Goal: Information Seeking & Learning: Compare options

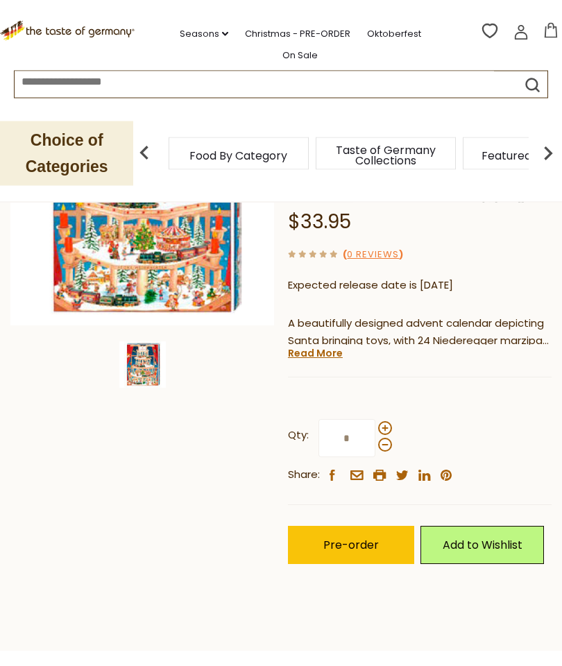
scroll to position [212, 0]
click at [294, 360] on link "Read More" at bounding box center [315, 353] width 55 height 14
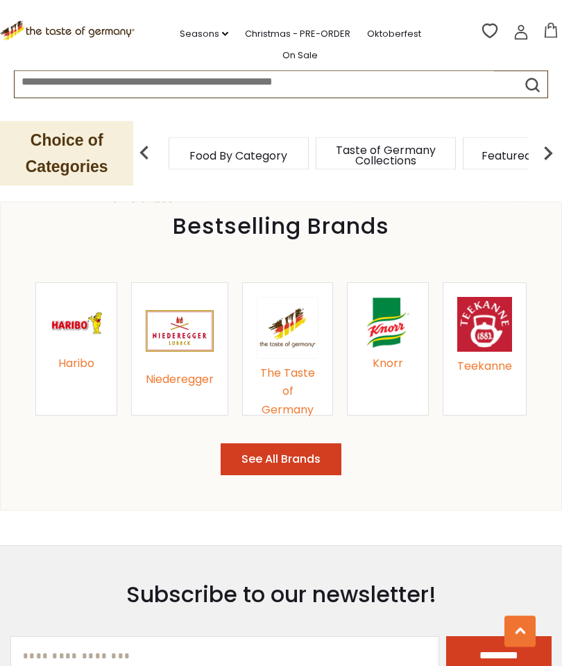
scroll to position [1552, 0]
click at [163, 348] on img at bounding box center [180, 331] width 68 height 68
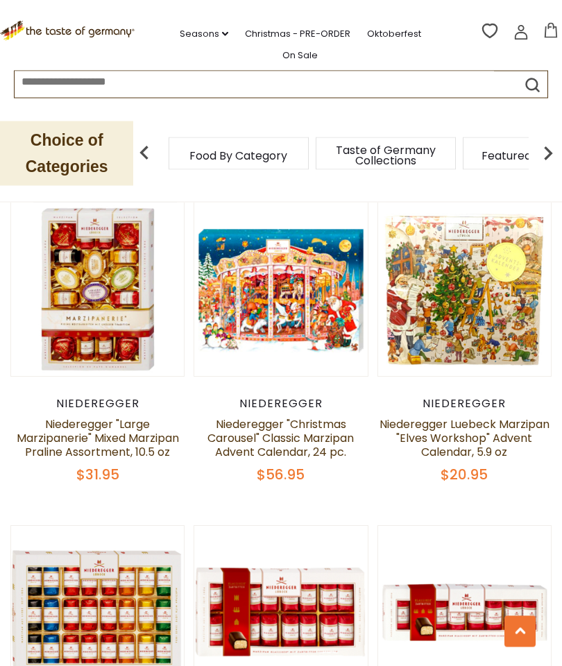
scroll to position [2336, 0]
click at [431, 82] on button "Quick View" at bounding box center [465, 66] width 94 height 31
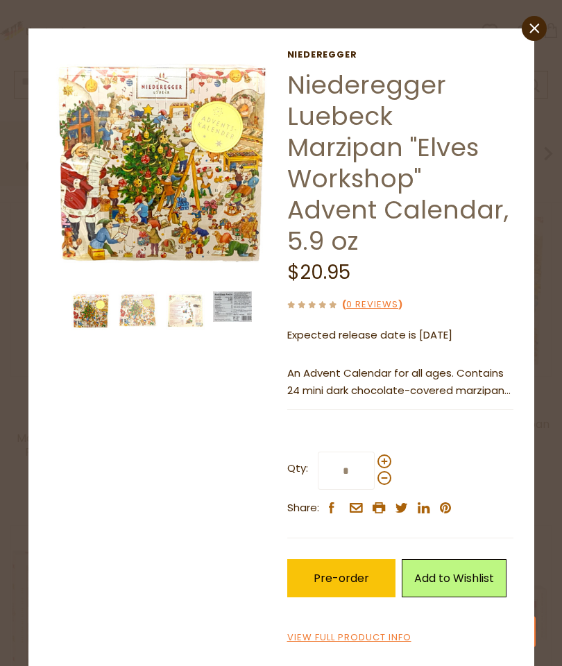
click at [308, 365] on p "An Advent Calendar for all ages. Contains 24 mini dark chocolate-covered marzip…" at bounding box center [400, 382] width 226 height 35
click at [232, 309] on img at bounding box center [232, 307] width 39 height 31
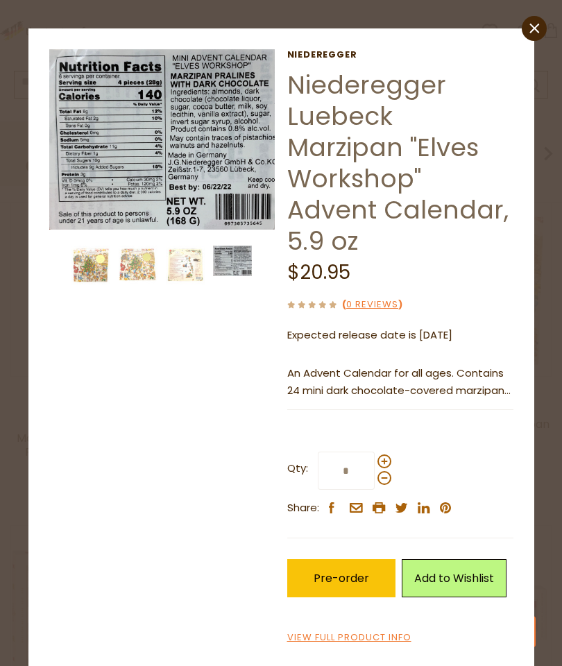
scroll to position [2353, 0]
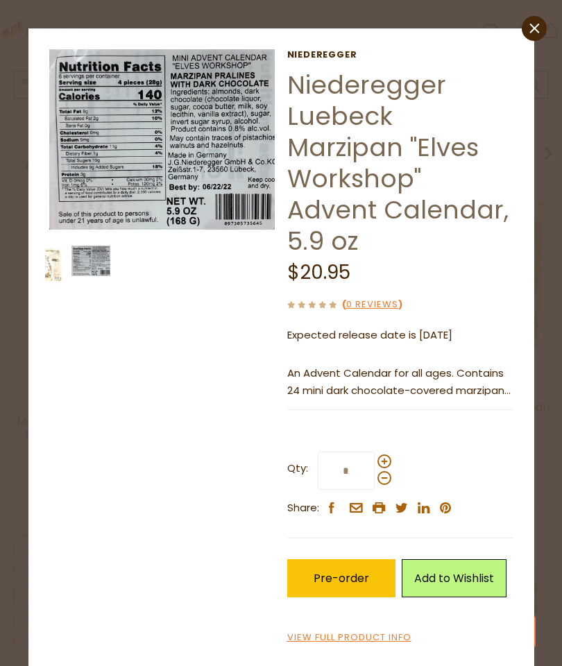
click at [534, 28] on icon at bounding box center [535, 28] width 10 height 10
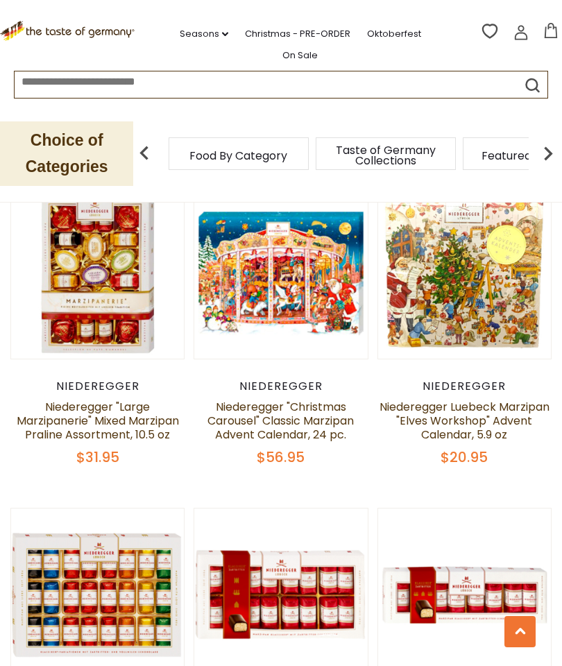
click at [250, 65] on button "Quick View" at bounding box center [281, 48] width 94 height 31
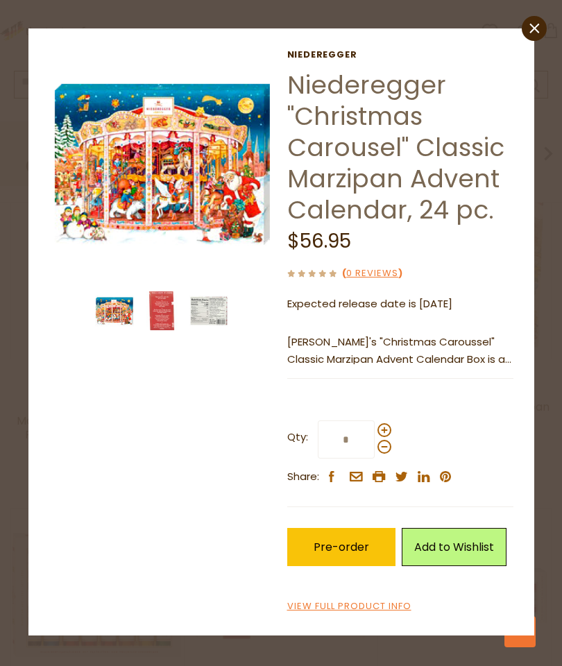
click at [206, 314] on img at bounding box center [208, 311] width 39 height 39
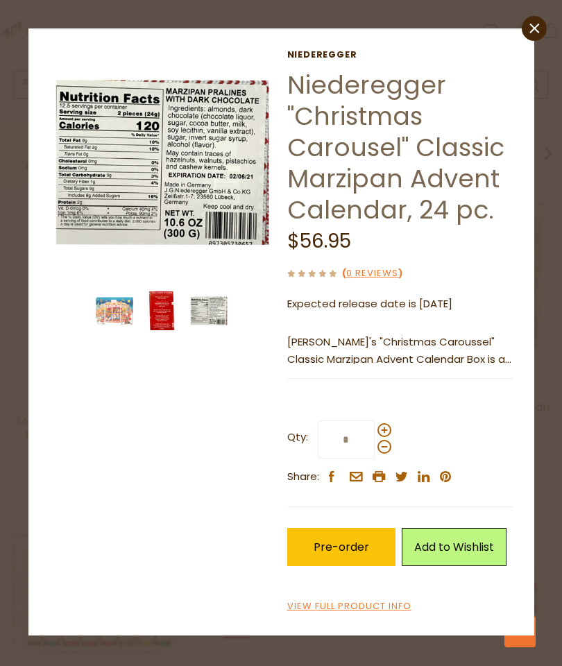
click at [154, 305] on img at bounding box center [161, 311] width 39 height 39
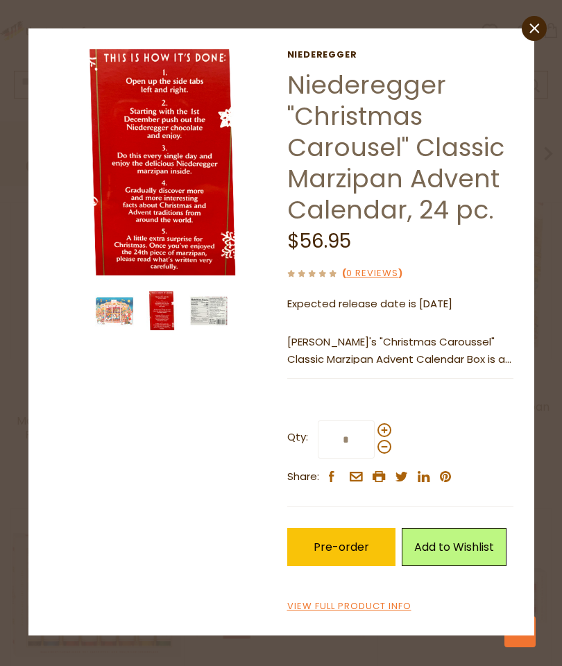
click at [534, 26] on icon "close" at bounding box center [534, 28] width 10 height 10
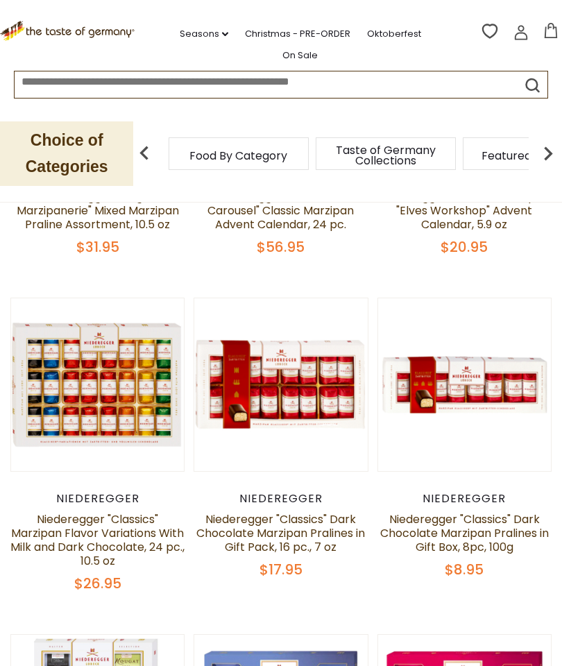
scroll to position [0, 0]
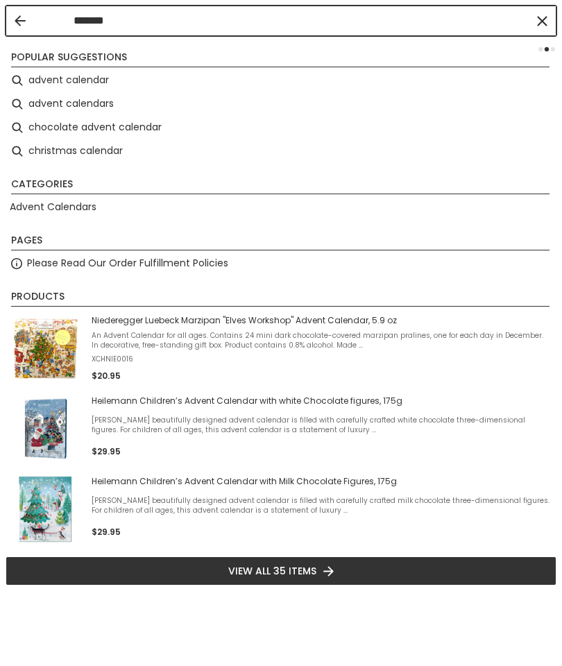
type input "********"
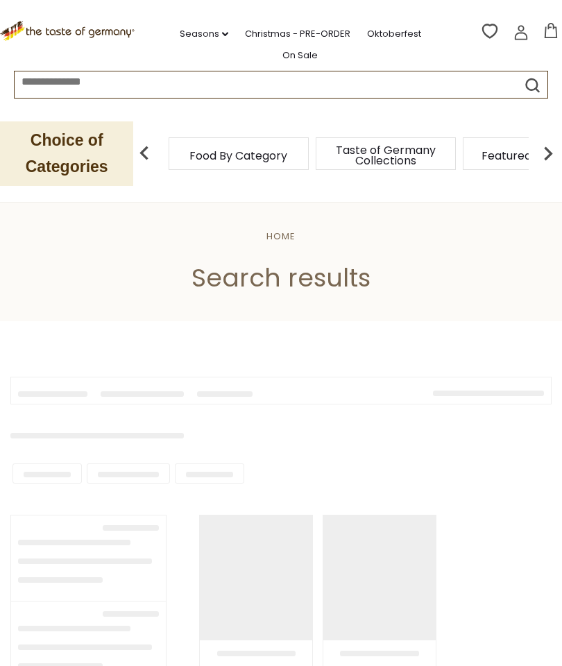
type input "********"
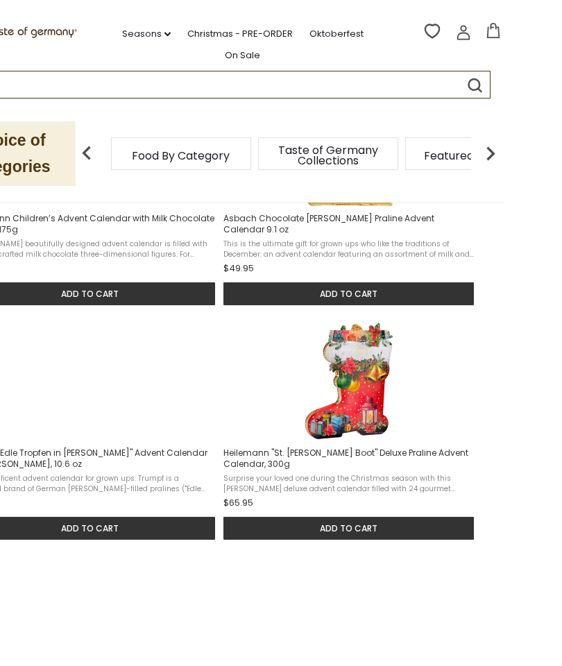
scroll to position [651, 0]
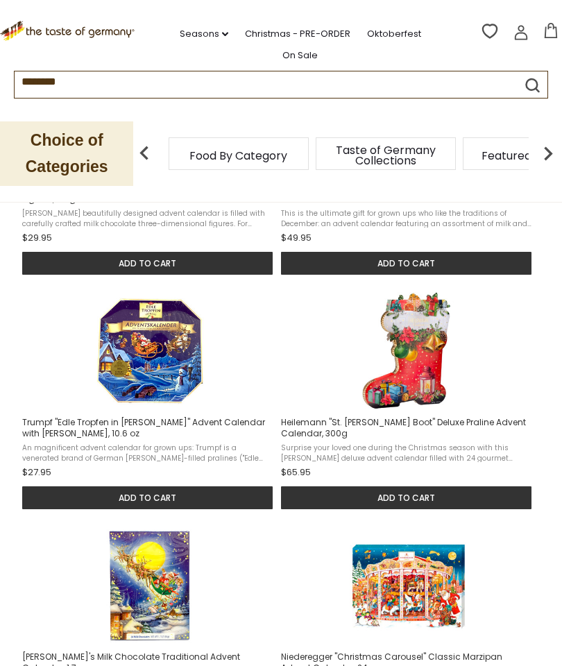
click at [413, 387] on img "Heilemann" at bounding box center [409, 351] width 118 height 118
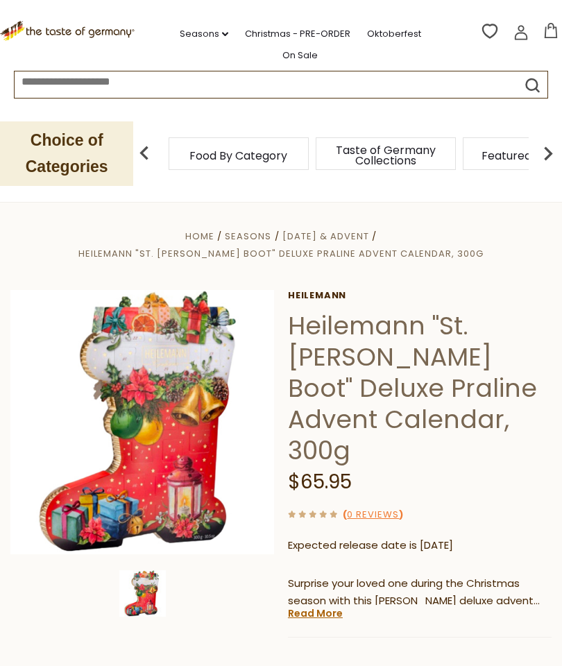
scroll to position [62, 0]
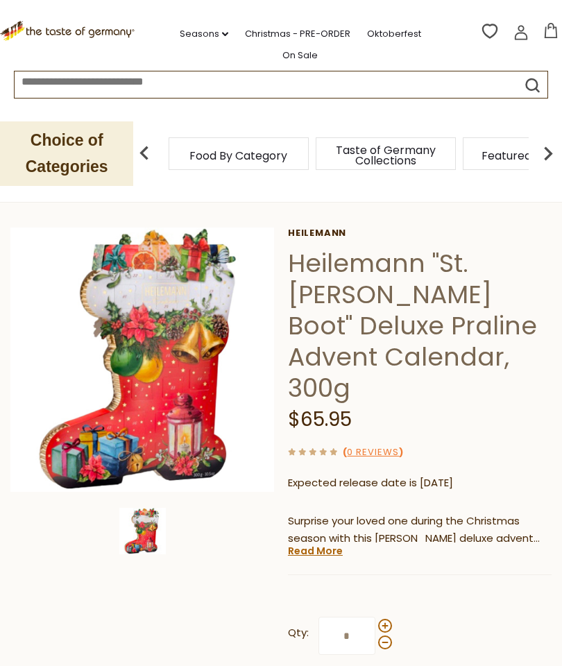
click at [311, 548] on link "Read More" at bounding box center [315, 551] width 55 height 14
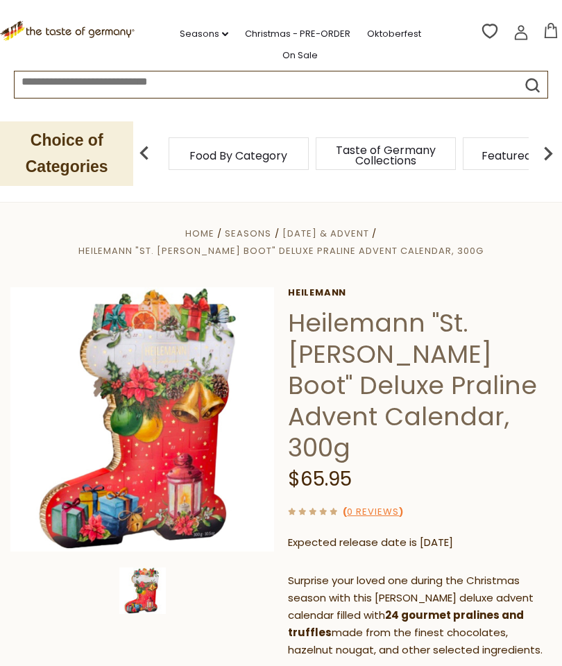
scroll to position [0, 0]
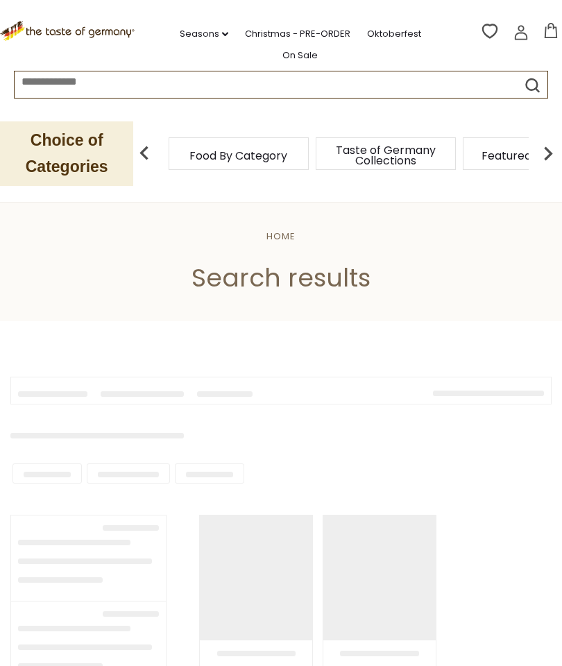
type input "********"
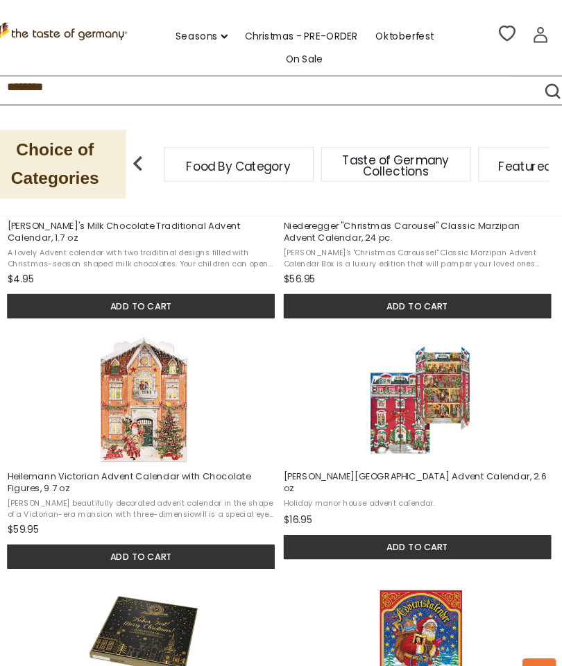
scroll to position [1103, 0]
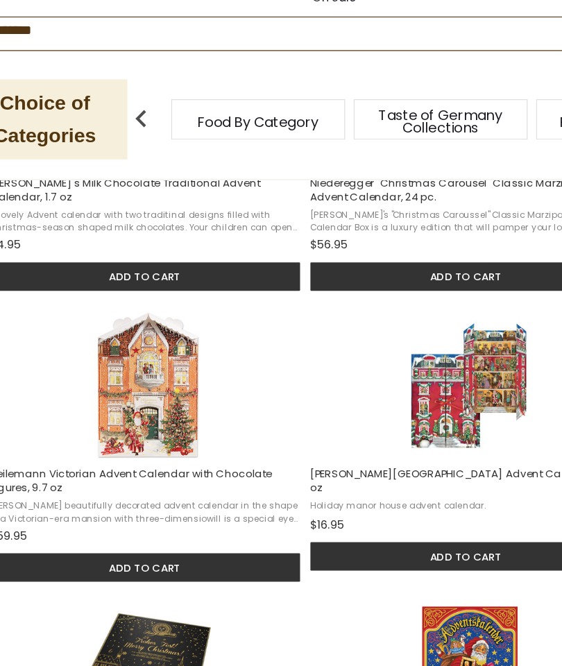
click at [350, 348] on img "Windel Manor House Advent Calendar, 2.6 oz" at bounding box center [409, 369] width 118 height 118
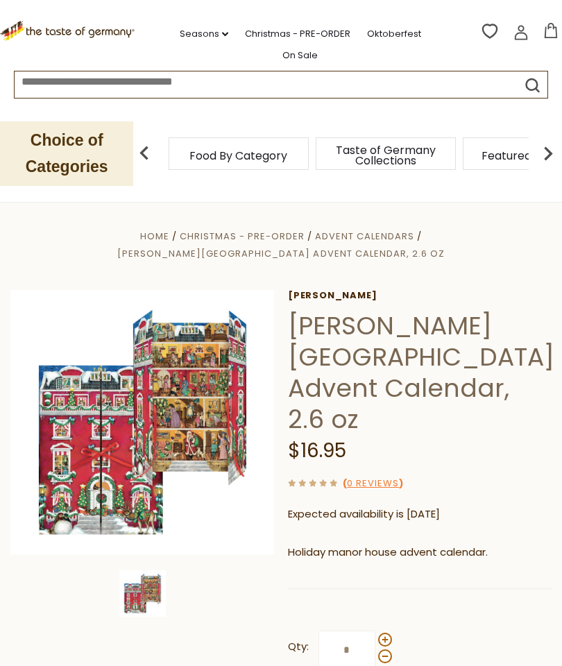
click at [143, 571] on img at bounding box center [142, 594] width 47 height 47
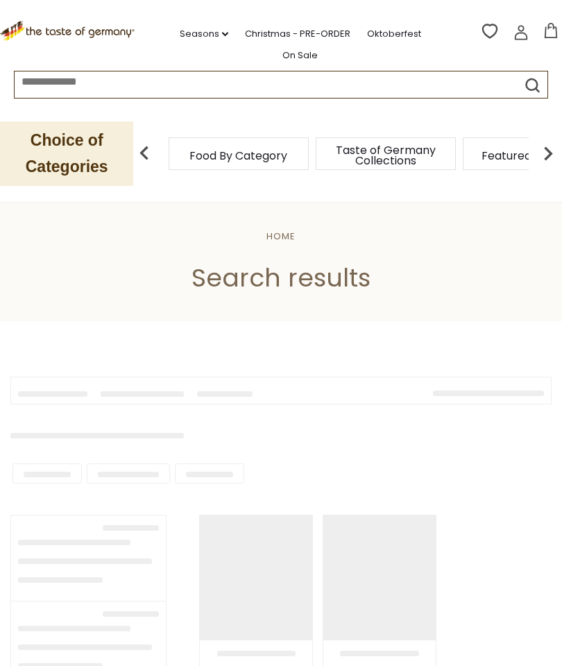
type input "********"
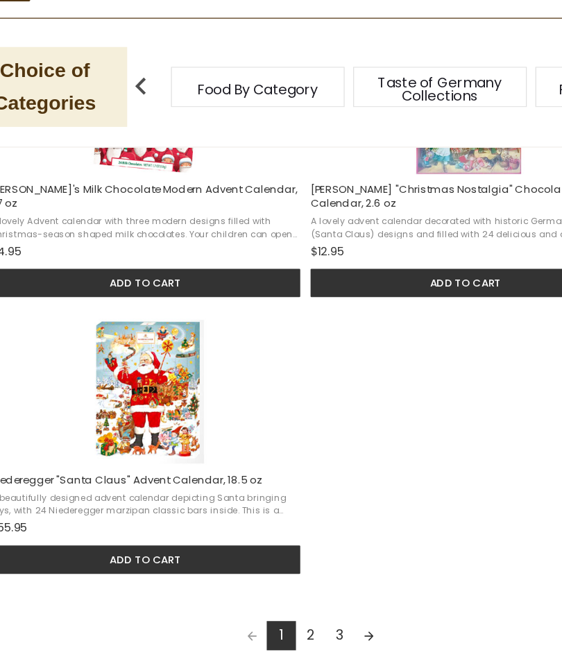
scroll to position [1776, 0]
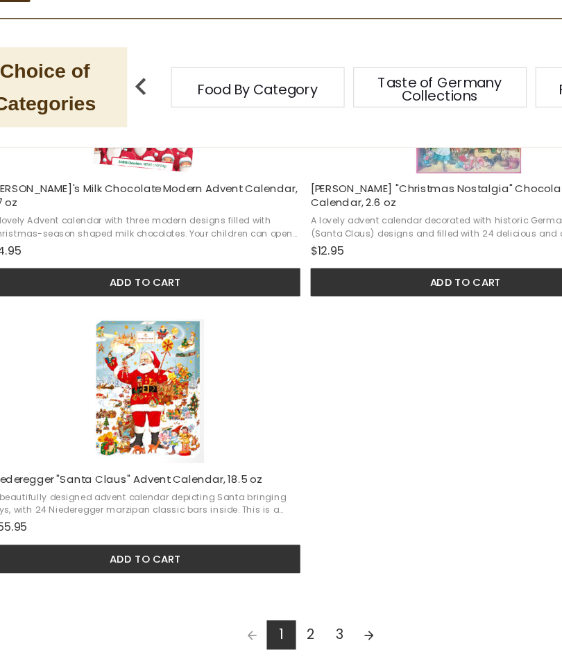
click at [269, 584] on link "2" at bounding box center [281, 596] width 24 height 24
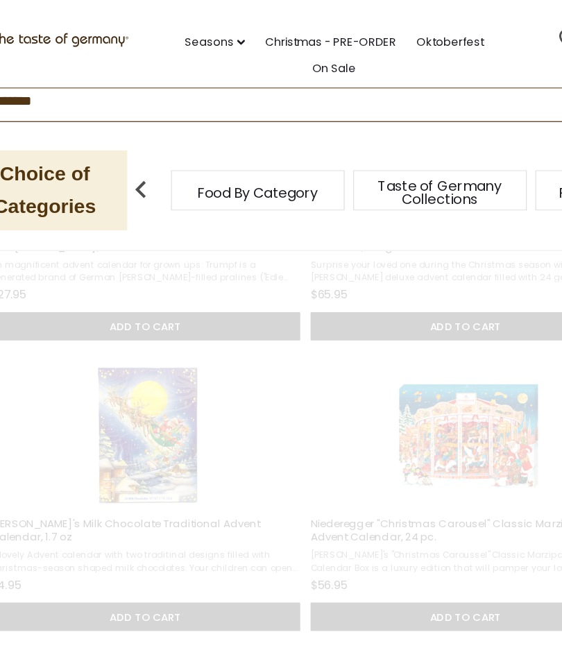
scroll to position [242, 0]
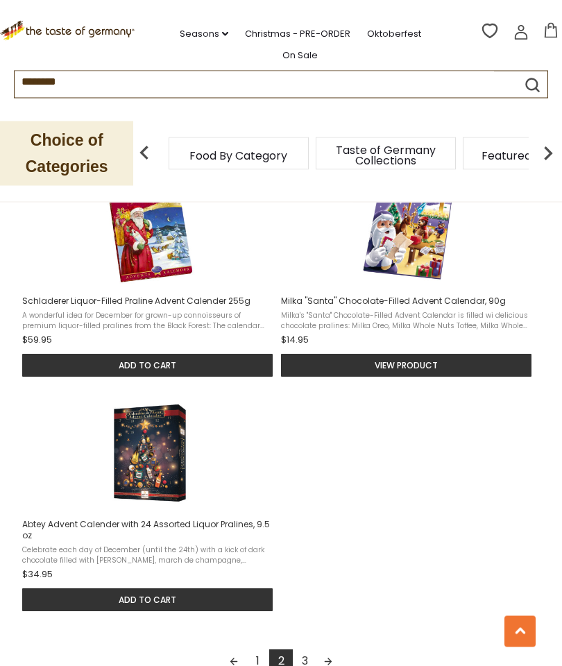
scroll to position [1723, 0]
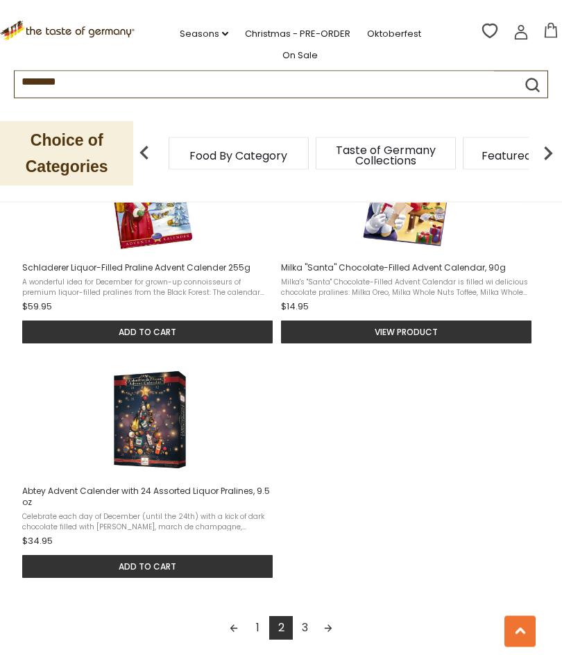
click at [299, 638] on link "3" at bounding box center [305, 629] width 24 height 24
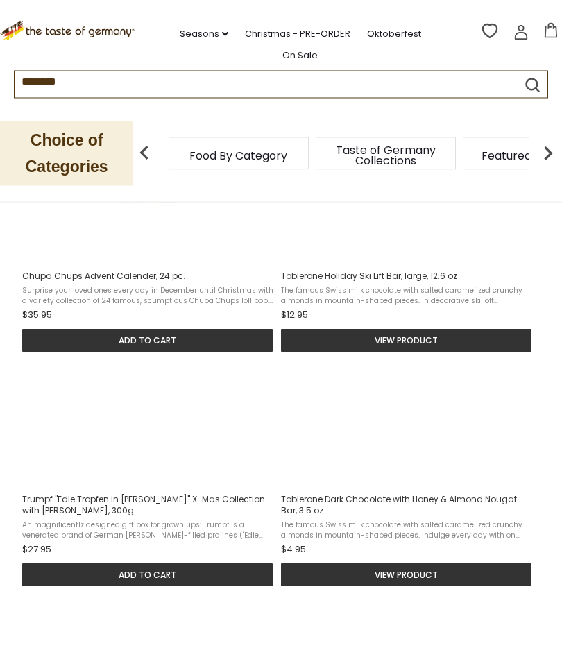
scroll to position [330, 0]
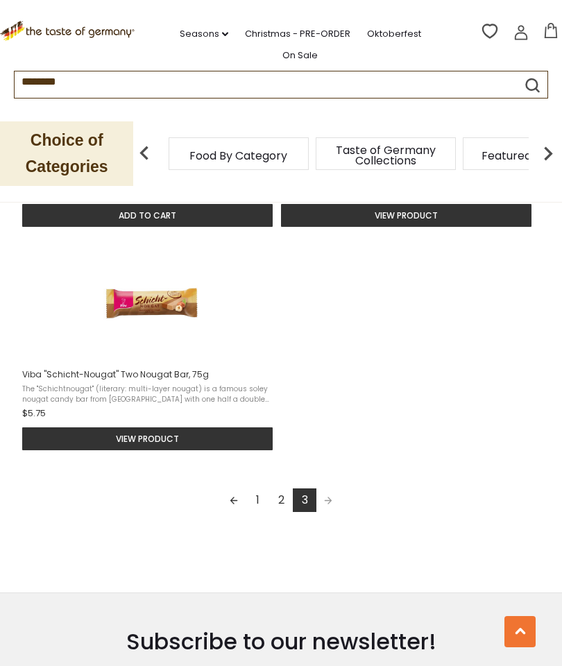
click at [253, 505] on link "1" at bounding box center [258, 501] width 24 height 24
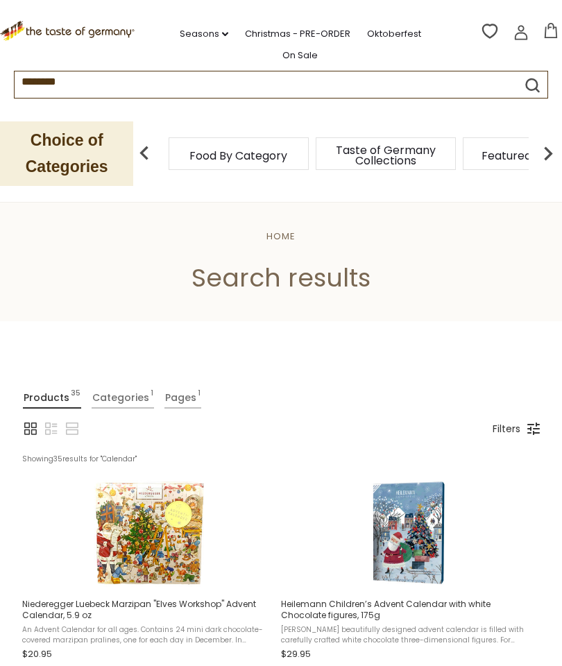
click at [537, 426] on div "Filters" at bounding box center [513, 429] width 54 height 17
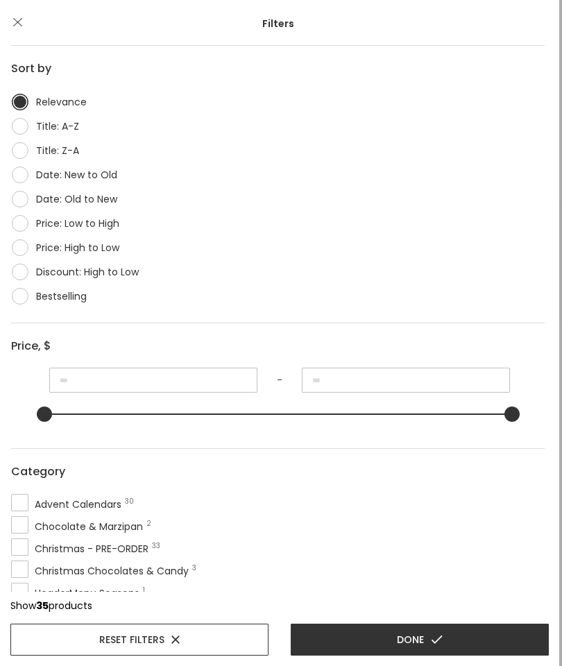
scroll to position [176, 0]
click at [19, 297] on link "Bestselling" at bounding box center [278, 297] width 534 height 24
click at [374, 635] on button "Done" at bounding box center [420, 640] width 258 height 32
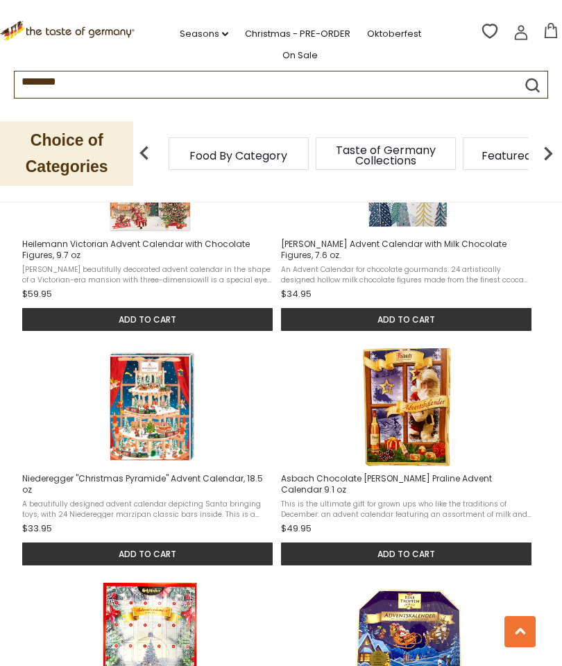
scroll to position [286, 0]
